Goal: Answer question/provide support: Share knowledge or assist other users

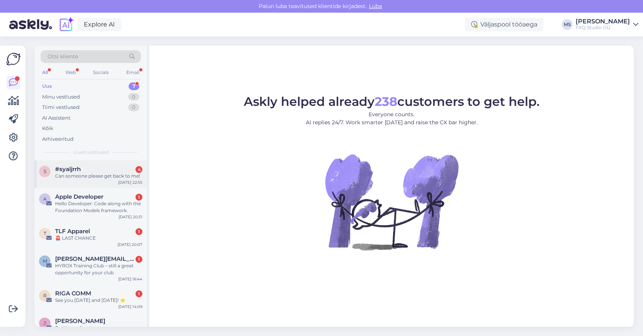
click at [105, 178] on div "Can someone please get back to me!" at bounding box center [98, 175] width 87 height 7
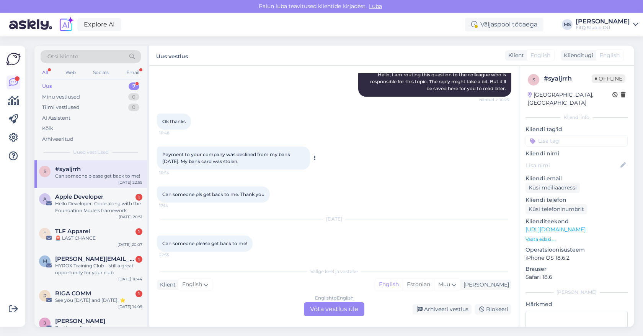
scroll to position [86, 0]
click at [117, 206] on div "Hello Developer: Code along with the Foundation Models framework." at bounding box center [98, 207] width 87 height 14
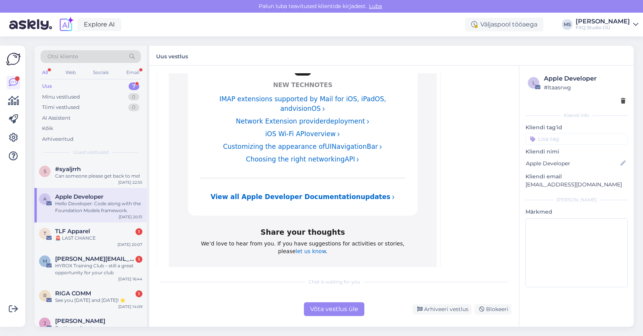
scroll to position [1797, 0]
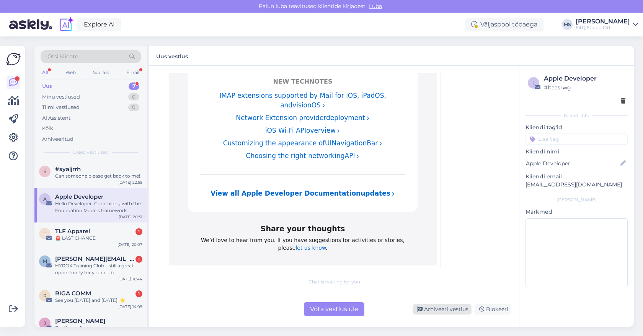
click at [454, 309] on div "Arhiveeri vestlus" at bounding box center [442, 309] width 59 height 10
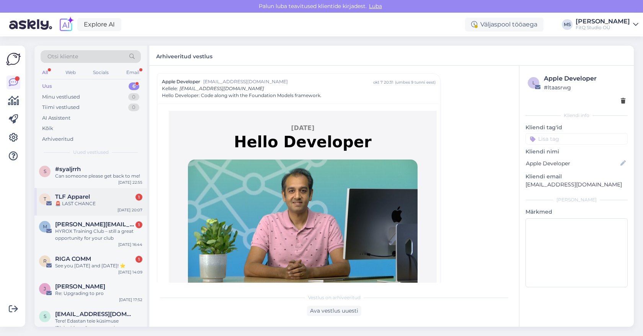
click at [90, 209] on div "T TLF Apparel 1 🚨 LAST CHANCE [DATE] 20:07" at bounding box center [90, 202] width 113 height 28
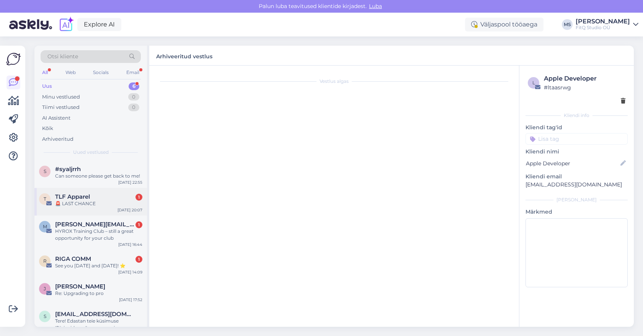
scroll to position [838, 0]
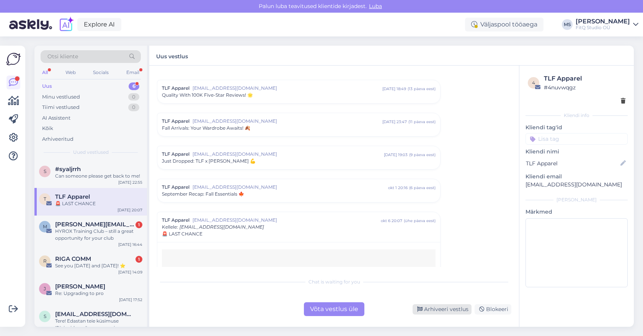
click at [426, 307] on div "Arhiveeri vestlus" at bounding box center [442, 309] width 59 height 10
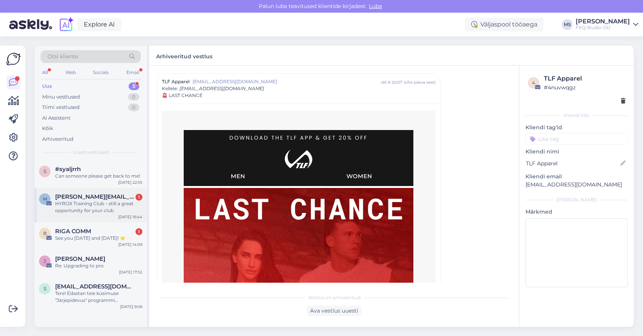
click at [116, 206] on div "HYROX Training Club – still a great opportunity for your club" at bounding box center [98, 207] width 87 height 14
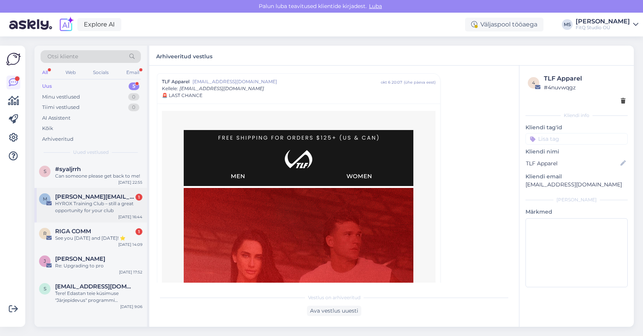
scroll to position [0, 0]
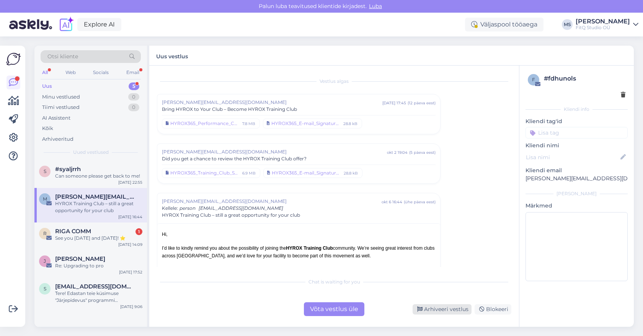
click at [442, 308] on div "Arhiveeri vestlus" at bounding box center [442, 309] width 59 height 10
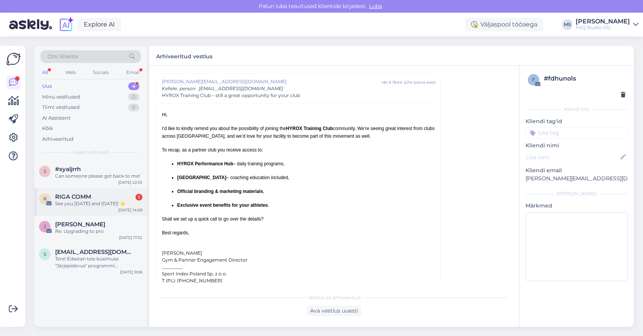
click at [118, 205] on div "See you [DATE] and [DATE]! ⭐" at bounding box center [98, 203] width 87 height 7
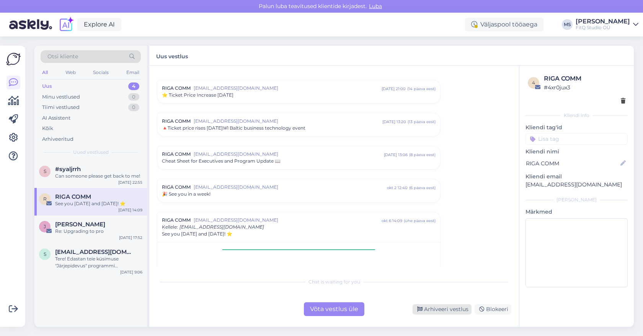
click at [431, 307] on div "Arhiveeri vestlus" at bounding box center [442, 309] width 59 height 10
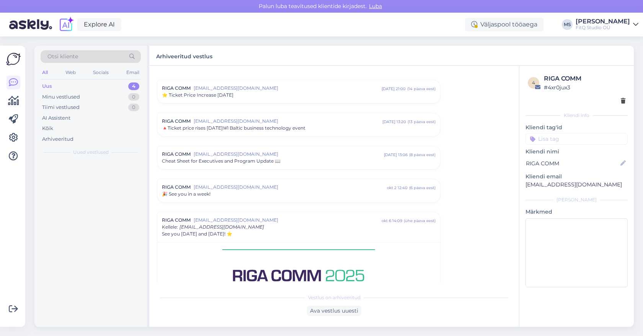
scroll to position [482, 0]
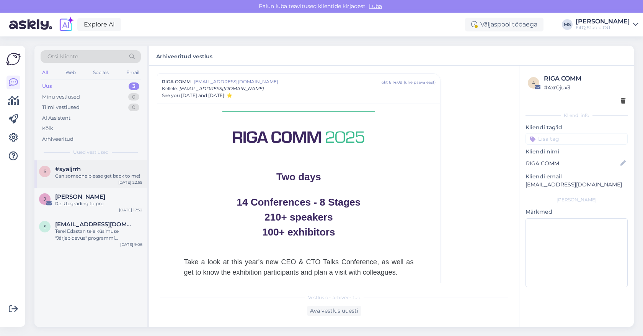
click at [115, 180] on div "s #syaljrrh Can someone please get back to me! [DATE] 22:55" at bounding box center [90, 174] width 113 height 28
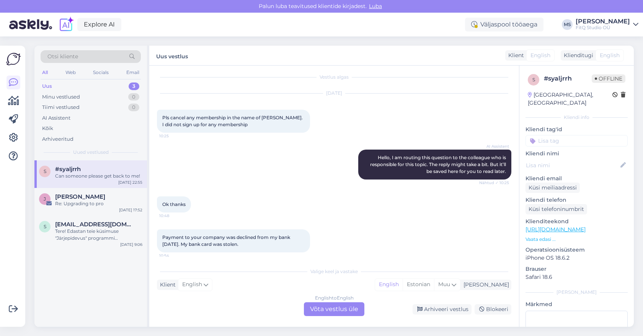
scroll to position [0, 0]
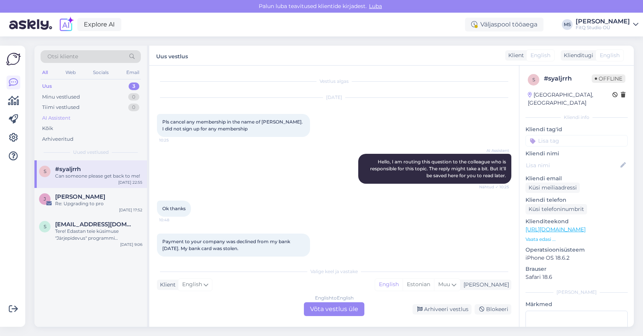
click at [61, 119] on div "AI Assistent" at bounding box center [56, 118] width 28 height 8
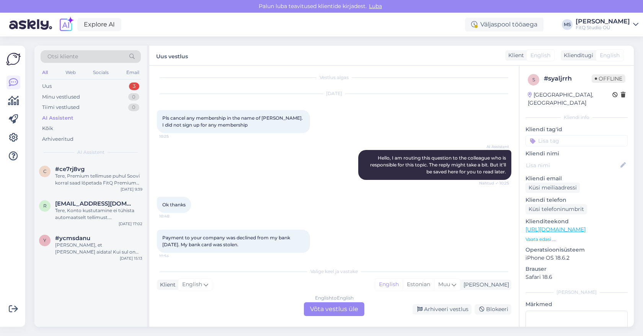
scroll to position [3, 0]
click at [327, 309] on div "English to English Võta vestlus üle" at bounding box center [334, 309] width 61 height 14
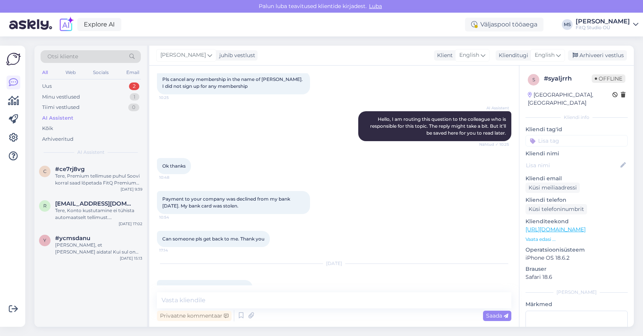
scroll to position [57, 0]
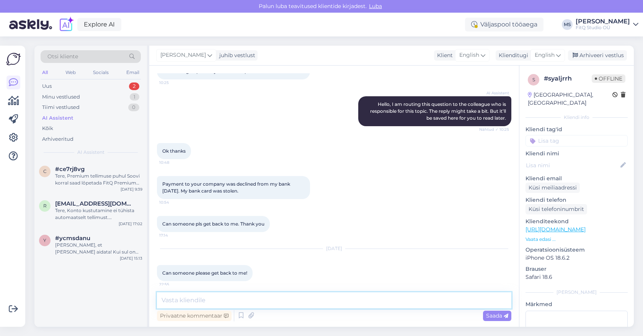
click at [212, 298] on textarea at bounding box center [334, 300] width 355 height 16
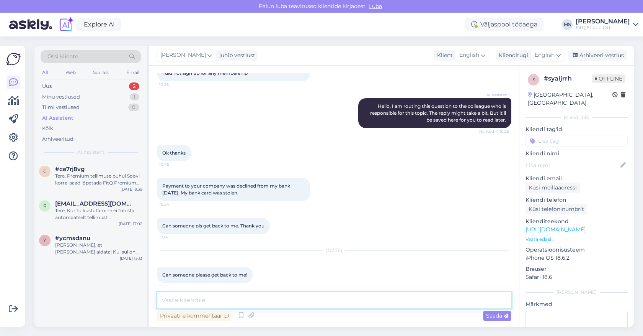
scroll to position [62, 0]
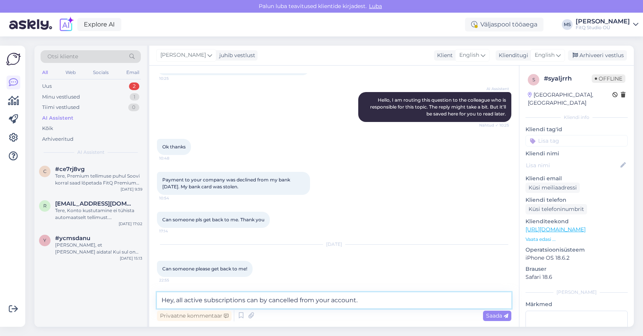
click at [316, 300] on textarea "Hey, all active subscriptions can by cancelled from your account." at bounding box center [334, 300] width 355 height 16
paste textarea "[URL][DOMAIN_NAME]"
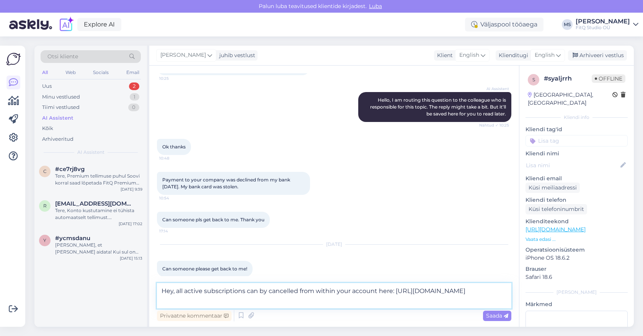
scroll to position [71, 0]
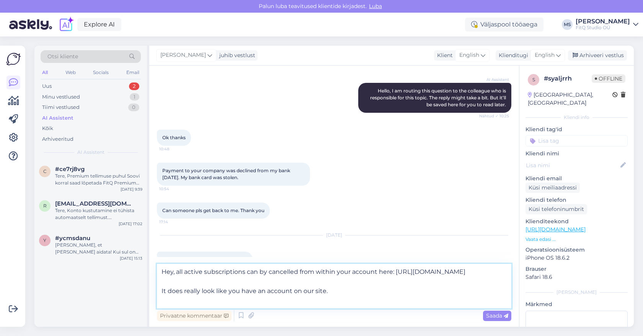
click at [185, 299] on textarea "Hey, all active subscriptions can by cancelled from within your account here: […" at bounding box center [334, 286] width 355 height 44
type textarea "Hey, all active subscriptions can by cancelled from within your account here: […"
click at [492, 314] on span "Saada" at bounding box center [497, 315] width 22 height 7
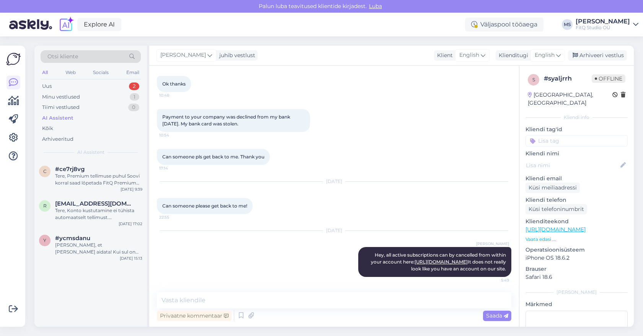
scroll to position [138, 0]
click at [588, 53] on div "Arhiveeri vestlus" at bounding box center [597, 55] width 59 height 10
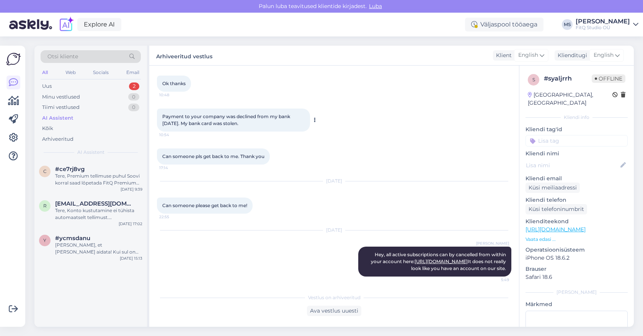
scroll to position [120, 0]
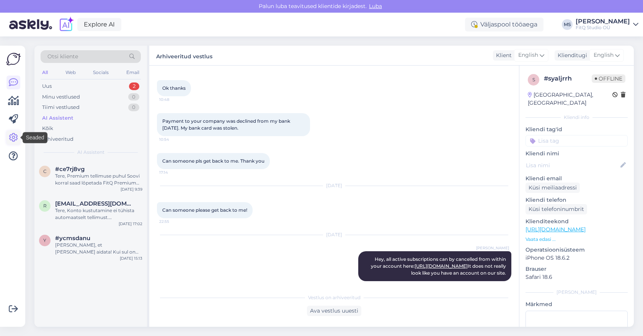
click at [14, 138] on icon at bounding box center [13, 137] width 9 height 9
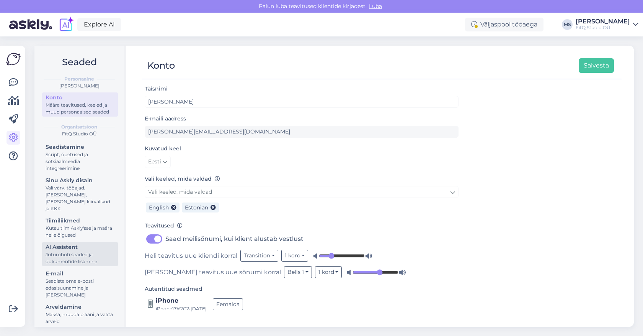
click at [75, 243] on div "AI Assistent" at bounding box center [80, 247] width 69 height 8
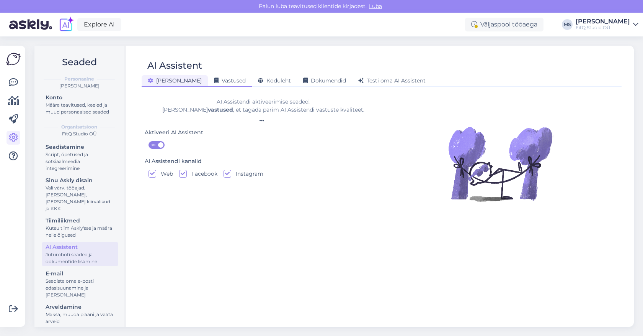
click at [208, 86] on div "Vastused" at bounding box center [230, 81] width 44 height 12
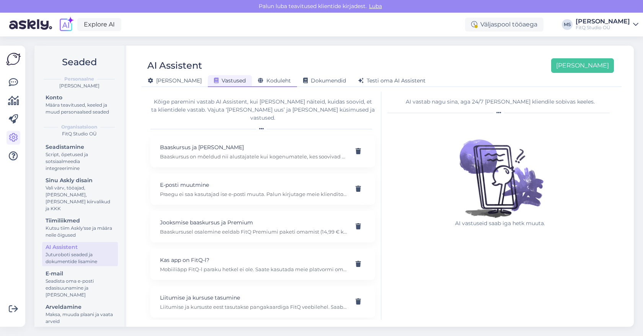
click at [258, 79] on span "Koduleht" at bounding box center [274, 80] width 33 height 7
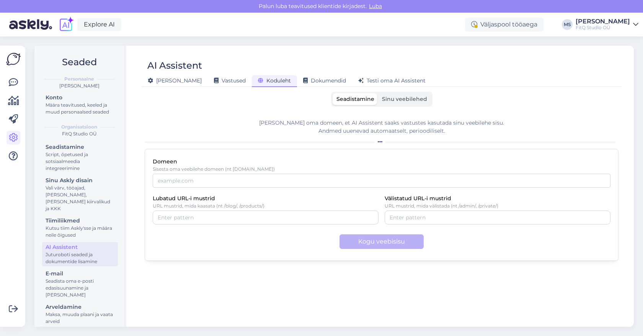
click at [395, 96] on span "Sinu veebilehed" at bounding box center [404, 98] width 45 height 7
click at [378, 93] on input "Sinu veebilehed" at bounding box center [378, 93] width 0 height 0
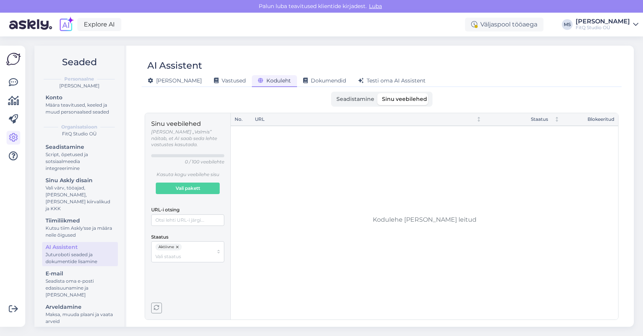
click at [345, 99] on span "Seadistamine" at bounding box center [356, 98] width 38 height 7
click at [333, 93] on input "Seadistamine" at bounding box center [333, 93] width 0 height 0
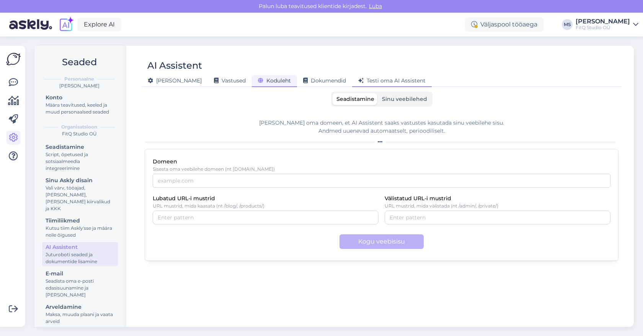
click at [360, 82] on span "Testi oma AI Assistent" at bounding box center [392, 80] width 67 height 7
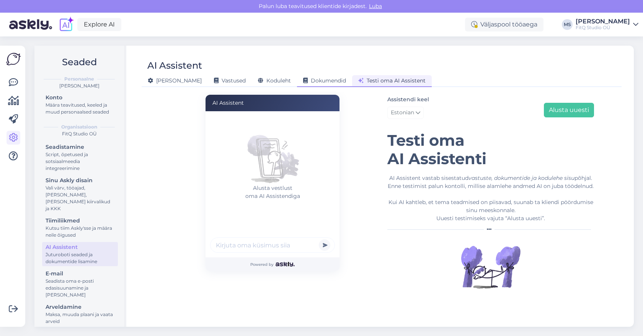
click at [308, 78] on span "Dokumendid" at bounding box center [324, 80] width 43 height 7
